Goal: Transaction & Acquisition: Purchase product/service

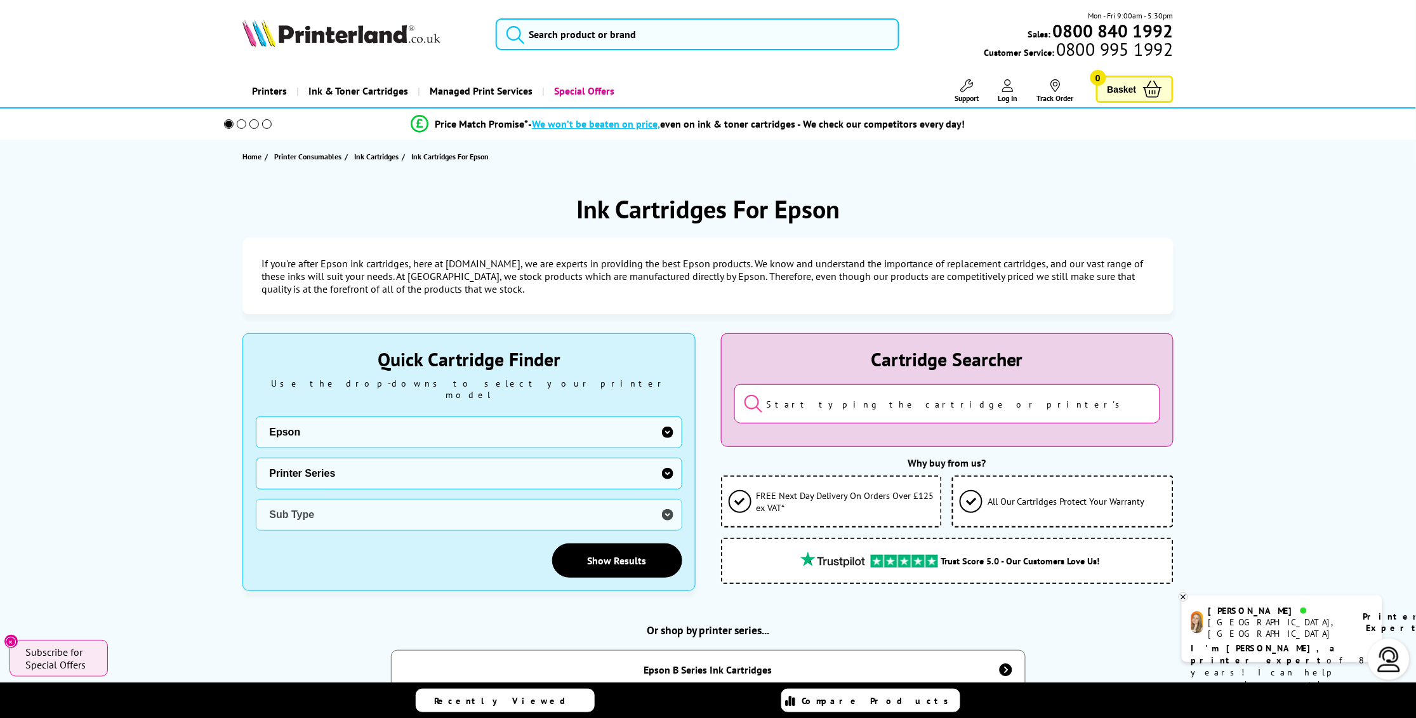
click at [522, 467] on select "Printer Series B Series DFX Series DLQ Series EcoTank Series Ink Bottles Expres…" at bounding box center [469, 474] width 426 height 32
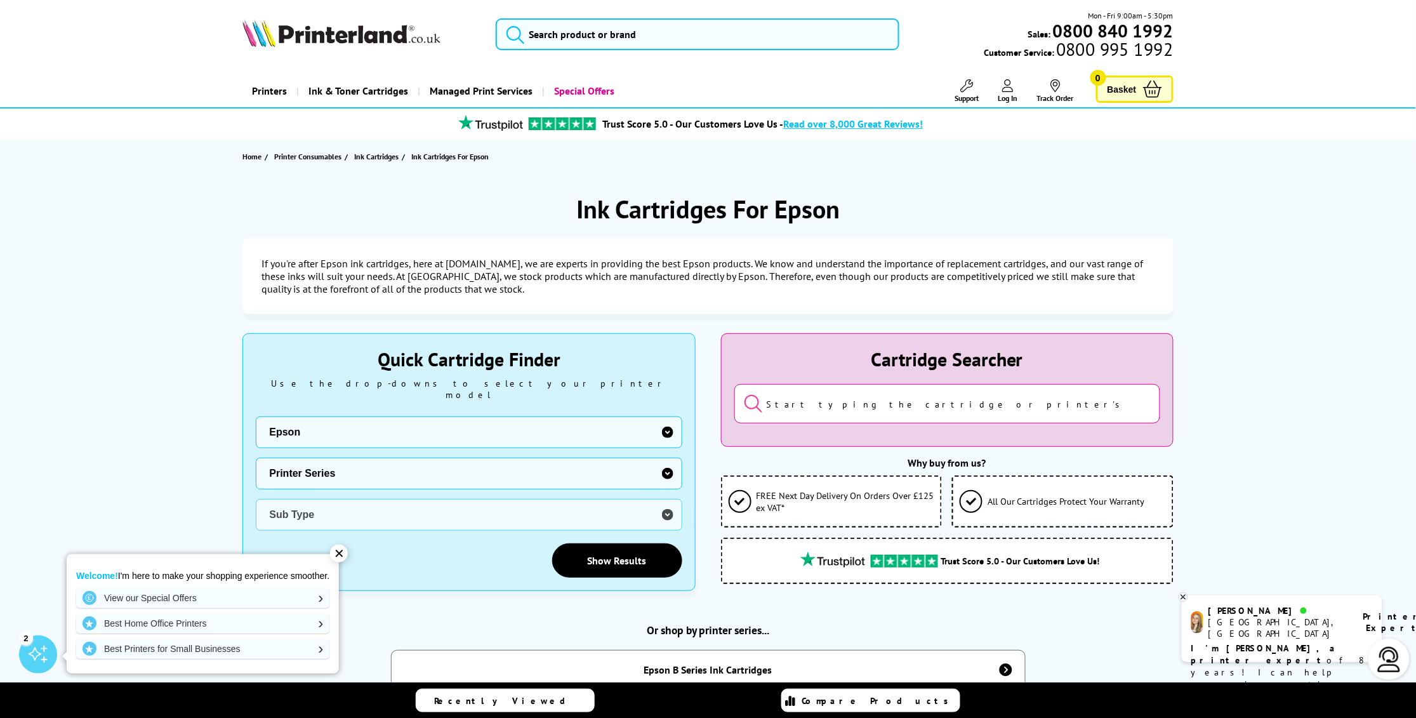
select select "32979"
click at [256, 458] on select "Printer Series B Series DFX Series DLQ Series EcoTank Series Ink Bottles Expres…" at bounding box center [469, 474] width 426 height 32
click at [357, 507] on select "Sub Type Epson WorkForce WF-100W Epson WorkForce WF-110W Epson WorkForce WF-201…" at bounding box center [469, 515] width 426 height 32
select select "37873"
click at [256, 499] on select "Sub Type Epson WorkForce WF-100W Epson WorkForce WF-110W Epson WorkForce WF-201…" at bounding box center [469, 515] width 426 height 32
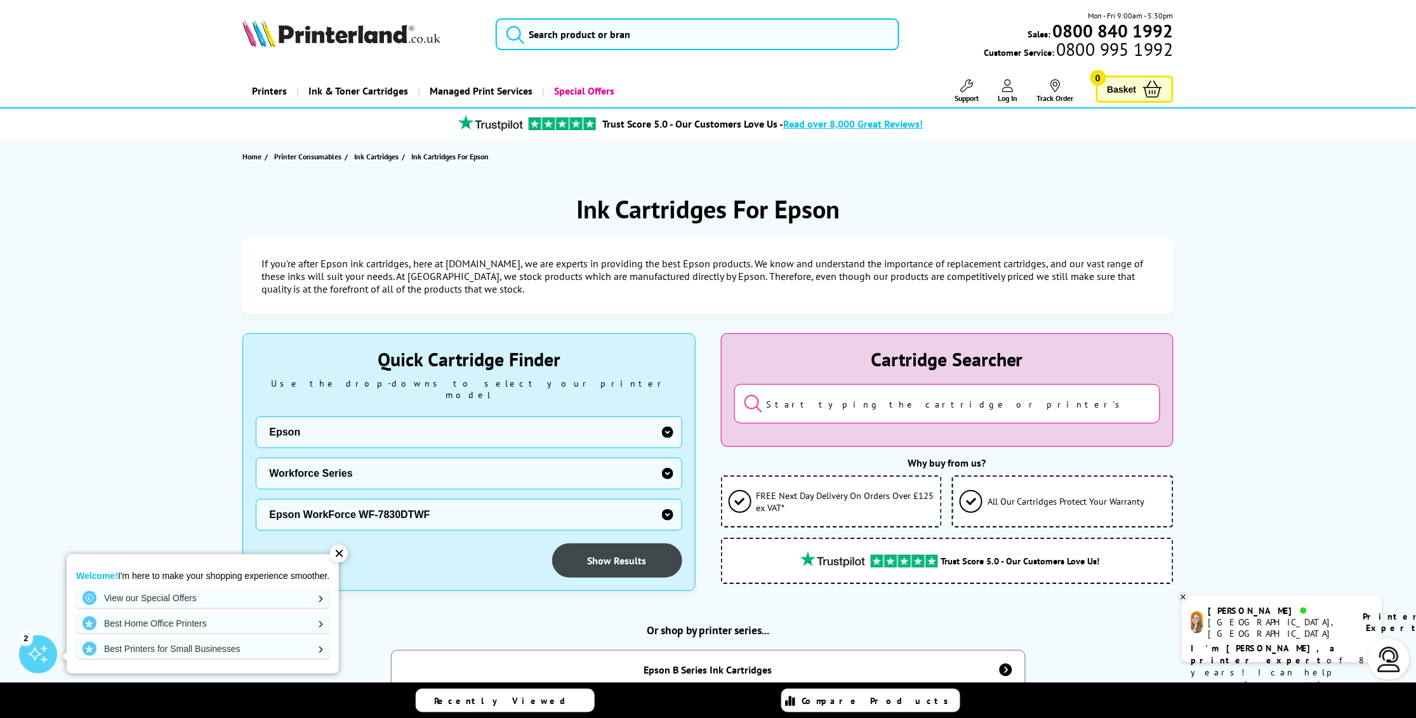
click at [603, 557] on link "Show Results" at bounding box center [617, 560] width 130 height 34
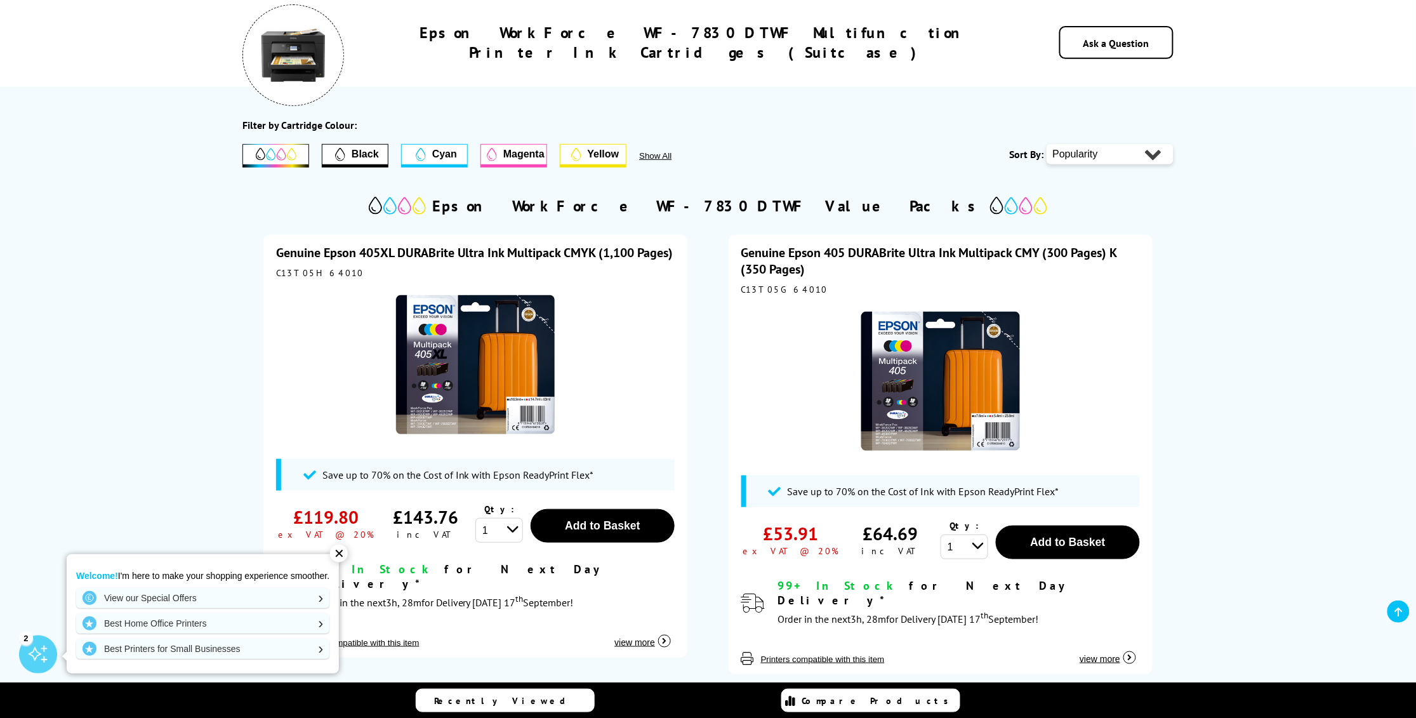
scroll to position [149, 0]
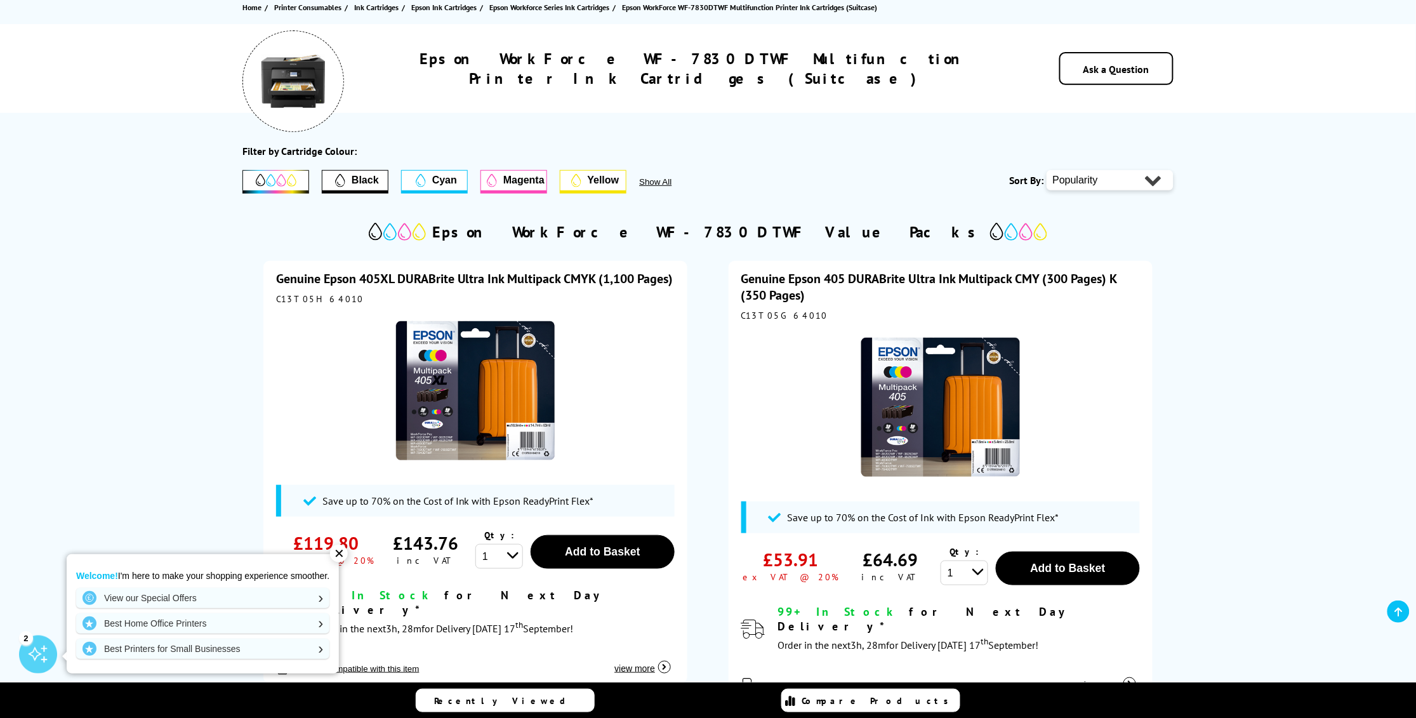
click at [344, 551] on div "✕" at bounding box center [339, 553] width 18 height 18
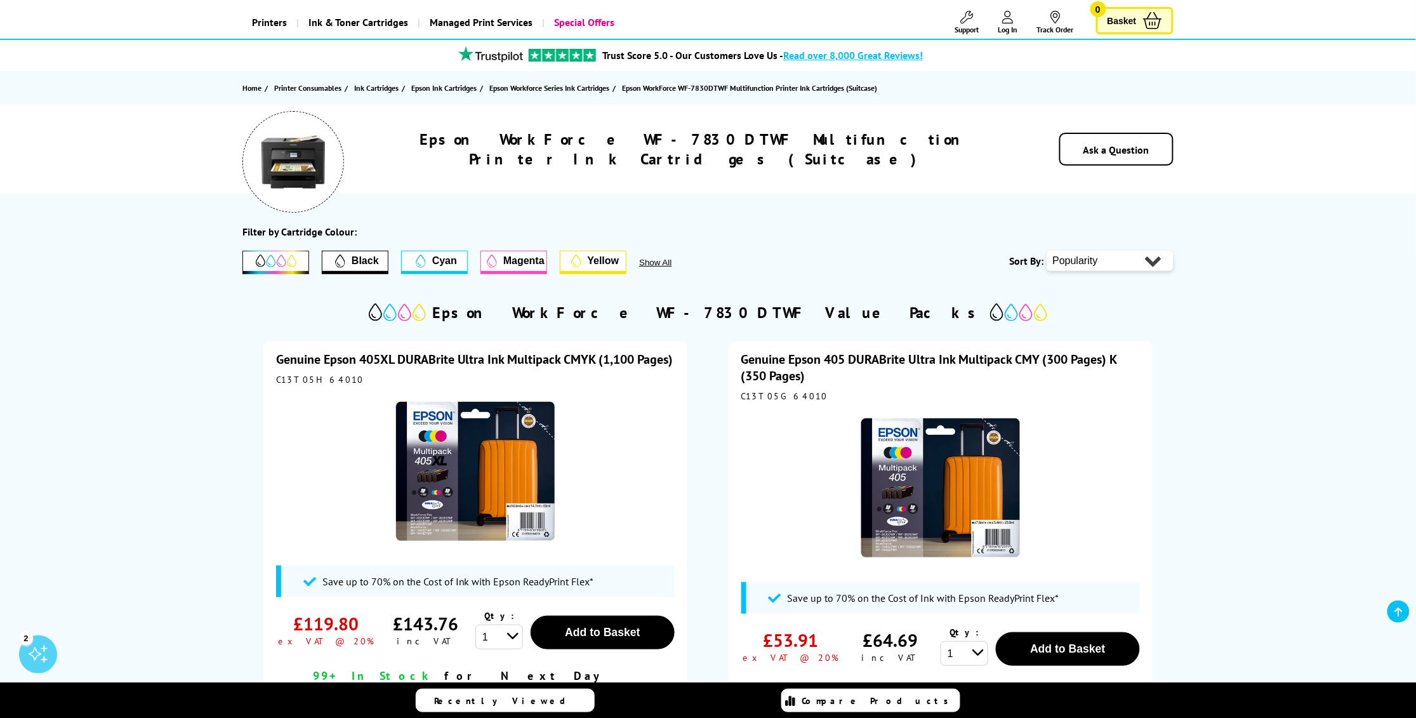
scroll to position [0, 0]
